Goal: Information Seeking & Learning: Learn about a topic

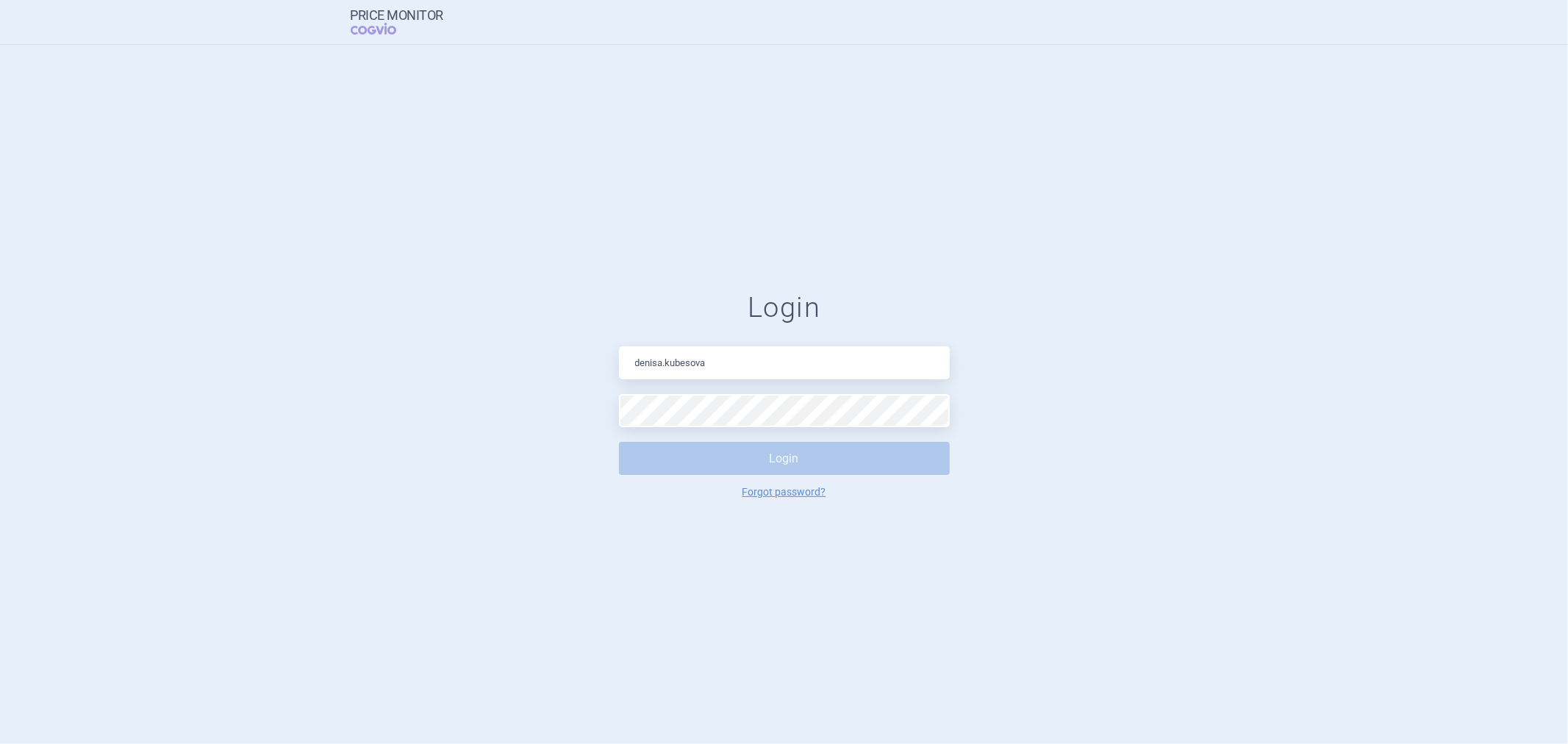
type input "[PERSON_NAME][EMAIL_ADDRESS][DOMAIN_NAME]"
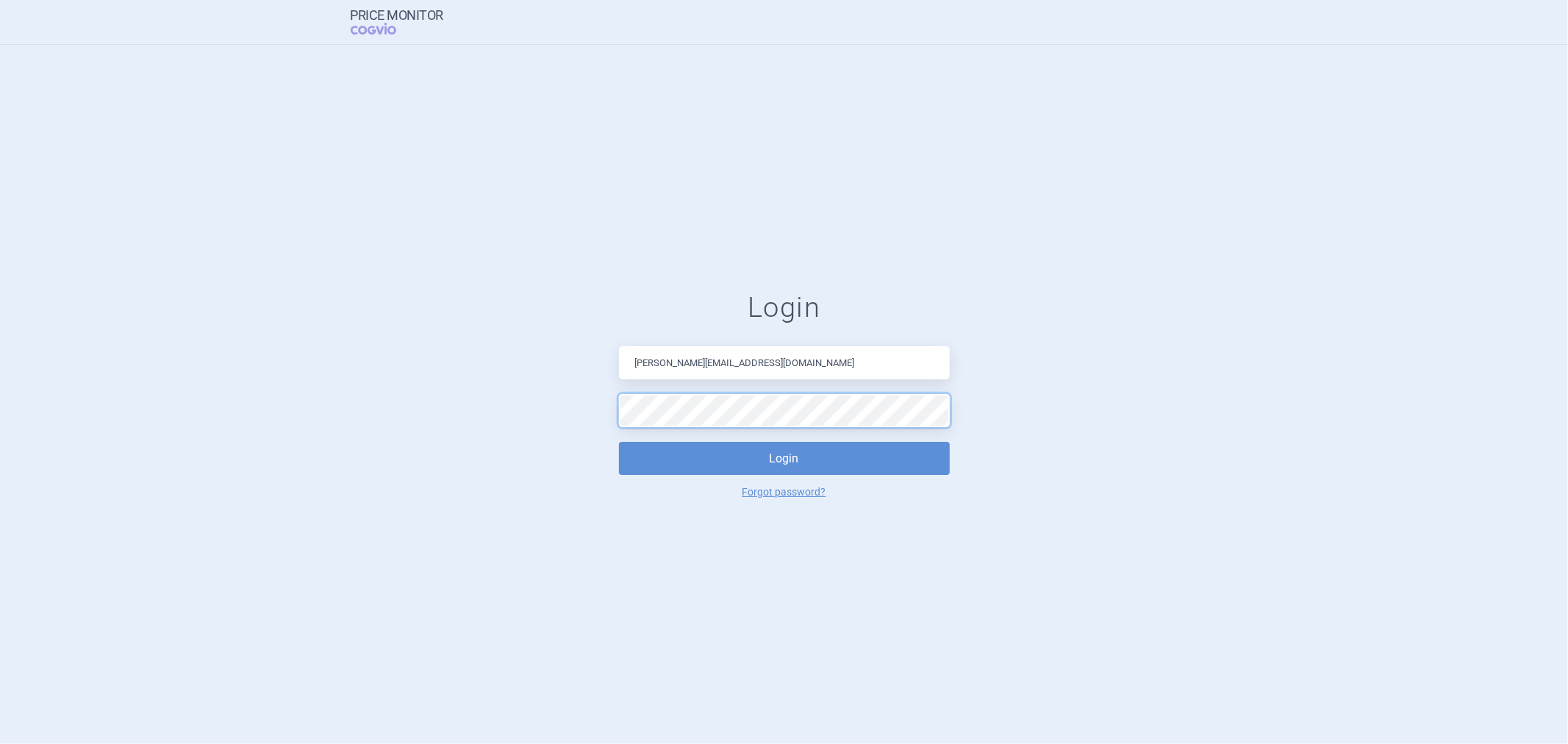
click at [619, 442] on button "Login" at bounding box center [784, 458] width 331 height 33
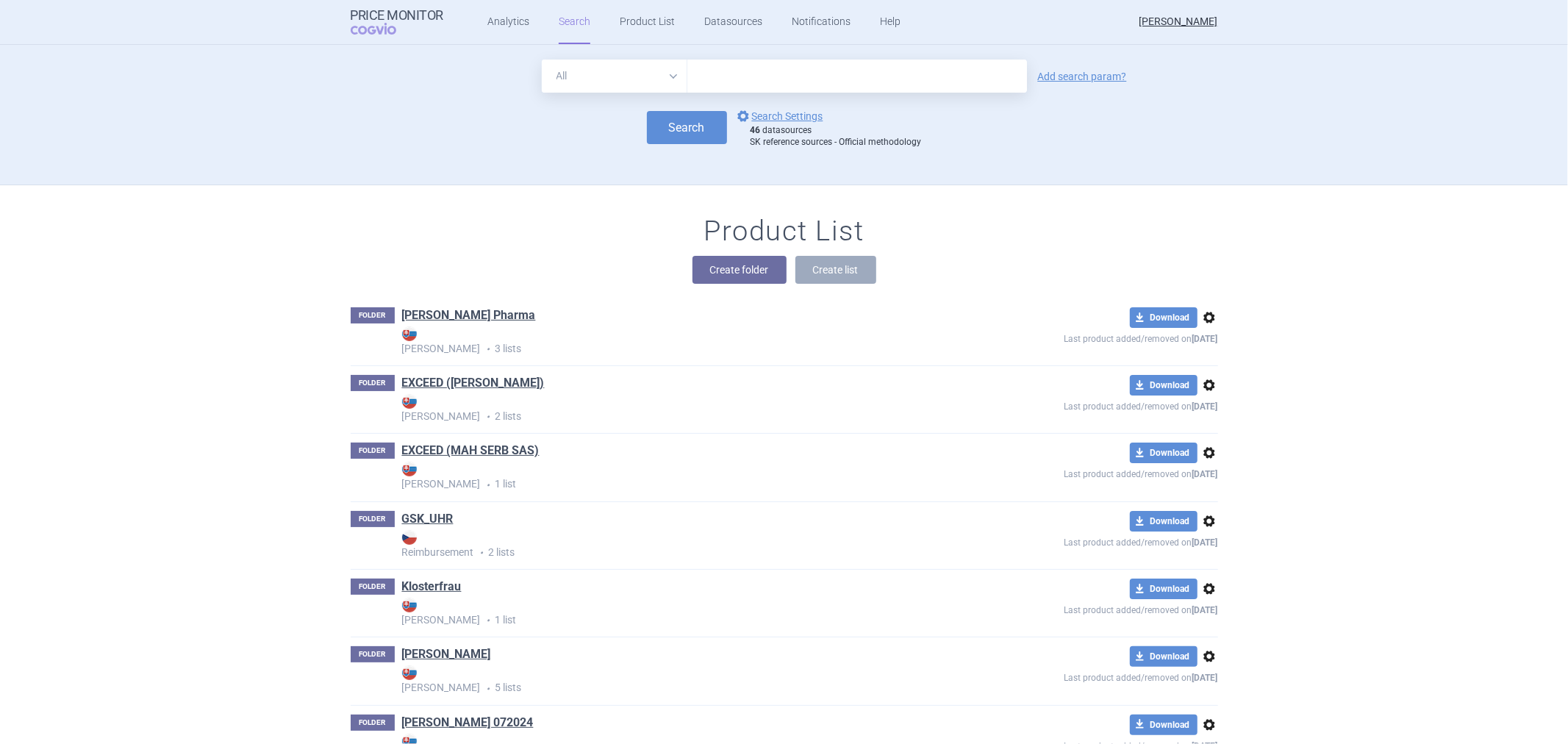
click at [770, 75] on input "text" at bounding box center [857, 76] width 340 height 33
type input "[MEDICAL_DATA]"
click at [432, 516] on link "GSK_UHR" at bounding box center [427, 518] width 51 height 16
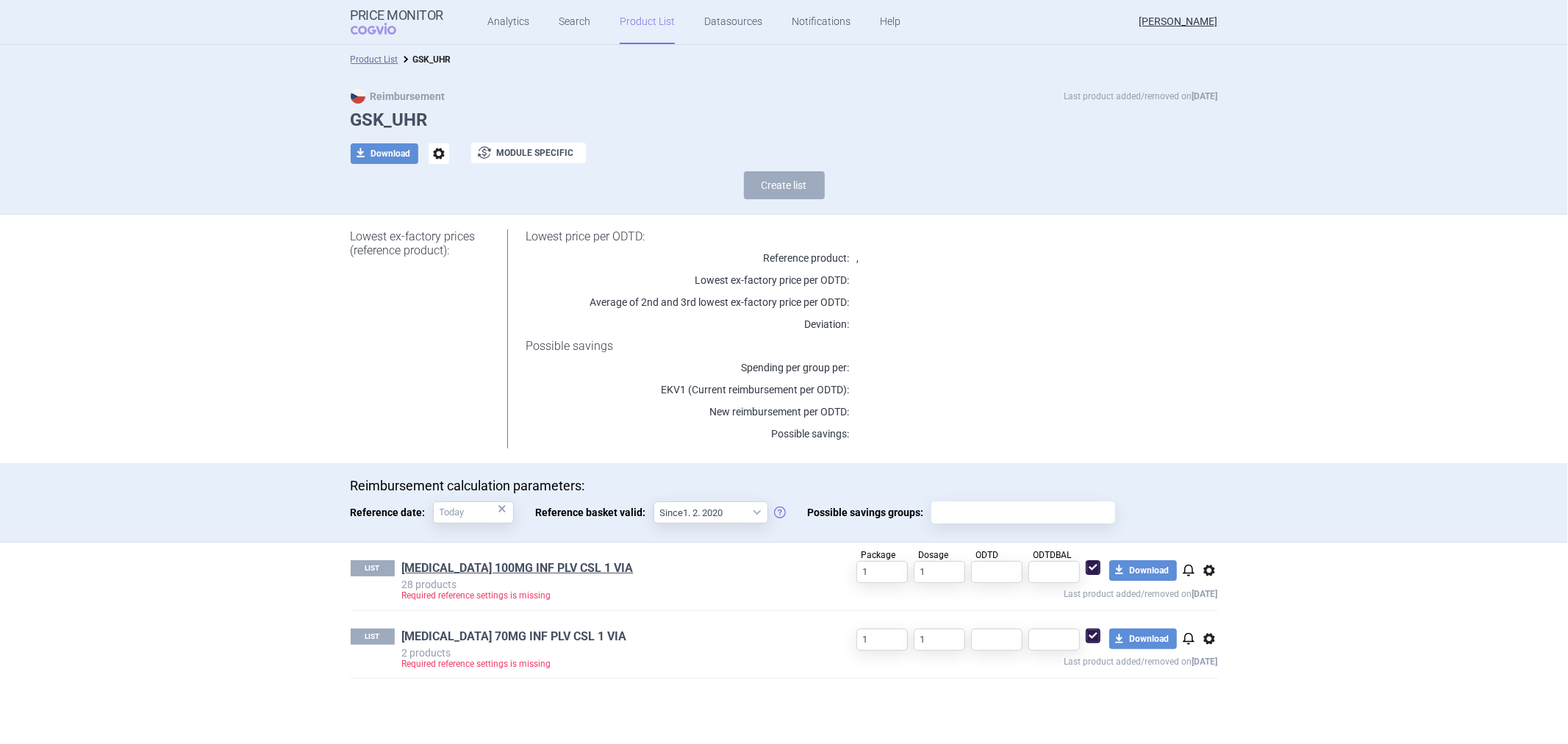
click at [467, 642] on link "[MEDICAL_DATA] 70MG INF PLV CSL 1 VIA" at bounding box center [514, 636] width 225 height 16
click at [526, 571] on link "[MEDICAL_DATA] 100MG INF PLV CSL 1 VIA" at bounding box center [518, 568] width 231 height 16
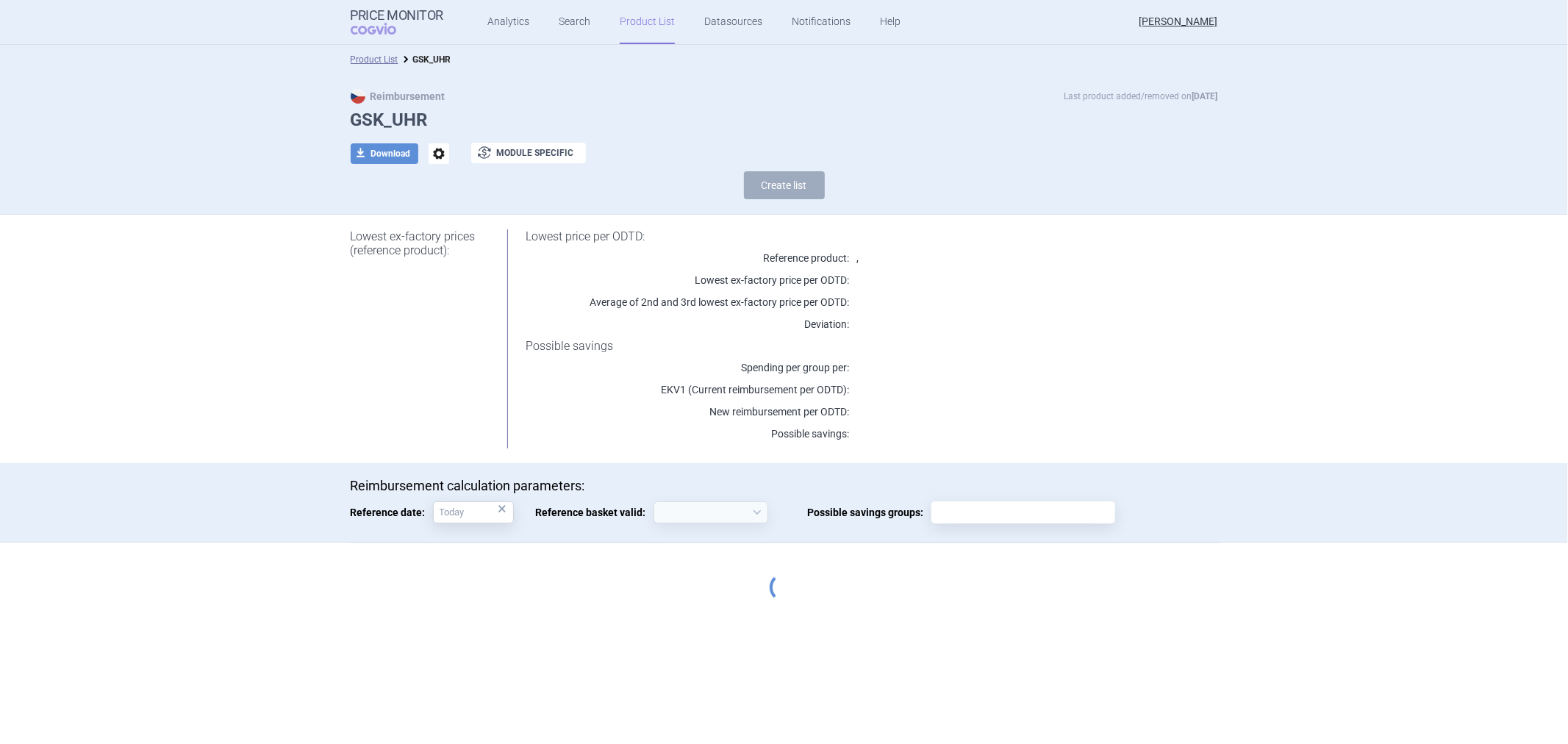
select select "[DATE]"
